Goal: Task Accomplishment & Management: Manage account settings

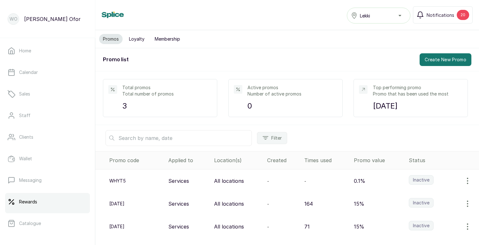
scroll to position [1, 0]
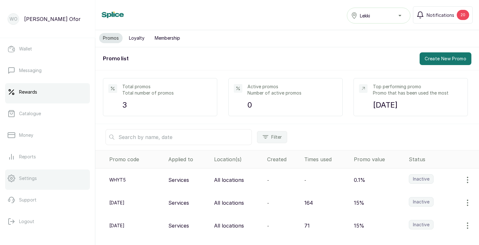
click at [28, 178] on p "Settings" at bounding box center [28, 178] width 18 height 6
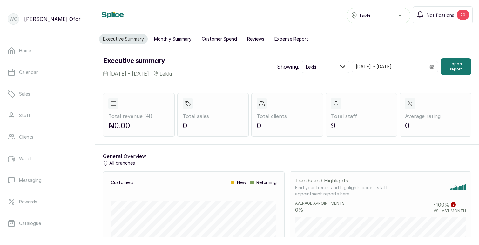
click at [216, 37] on button "Customer Spend" at bounding box center [219, 39] width 43 height 10
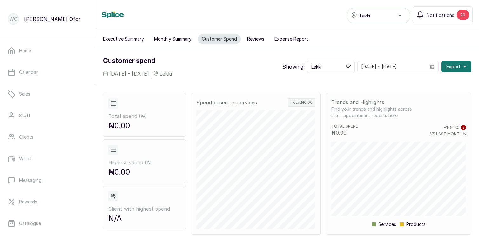
click at [135, 37] on button "Executive Summary" at bounding box center [123, 39] width 49 height 10
